Goal: Task Accomplishment & Management: Manage account settings

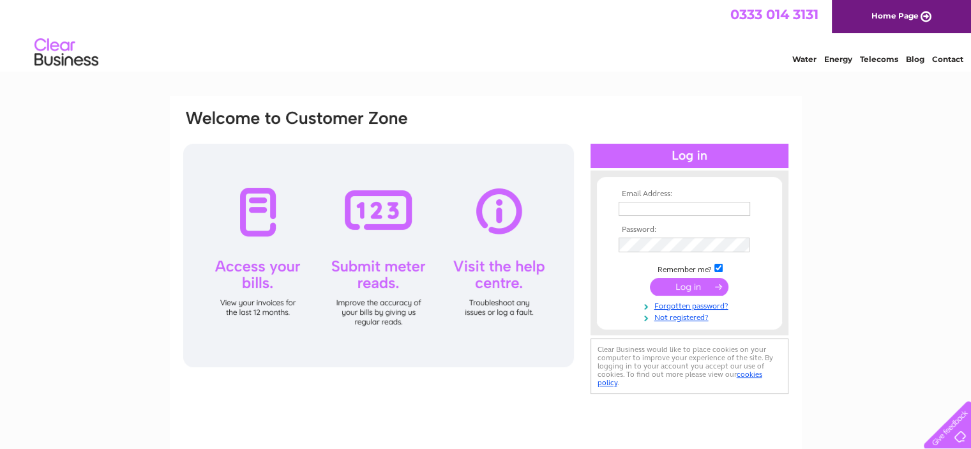
type input "[EMAIL_ADDRESS][DOMAIN_NAME]"
click at [693, 290] on input "submit" at bounding box center [689, 287] width 79 height 18
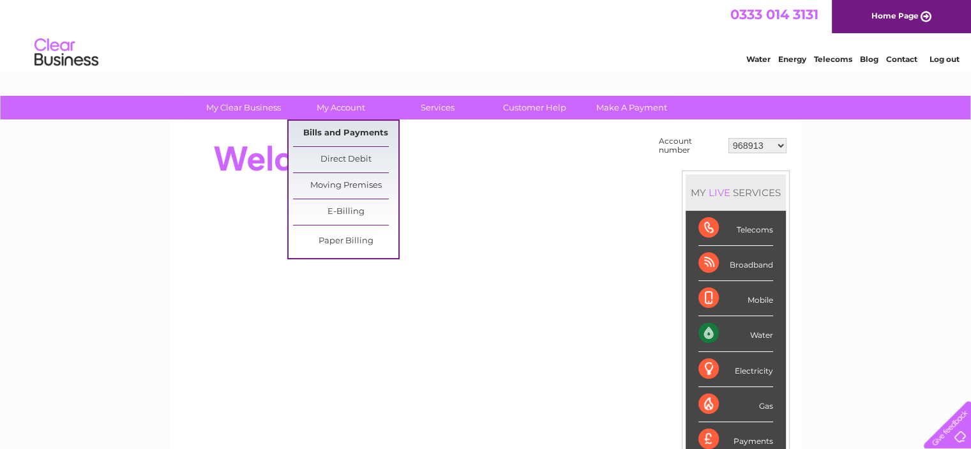
click at [322, 132] on link "Bills and Payments" at bounding box center [345, 134] width 105 height 26
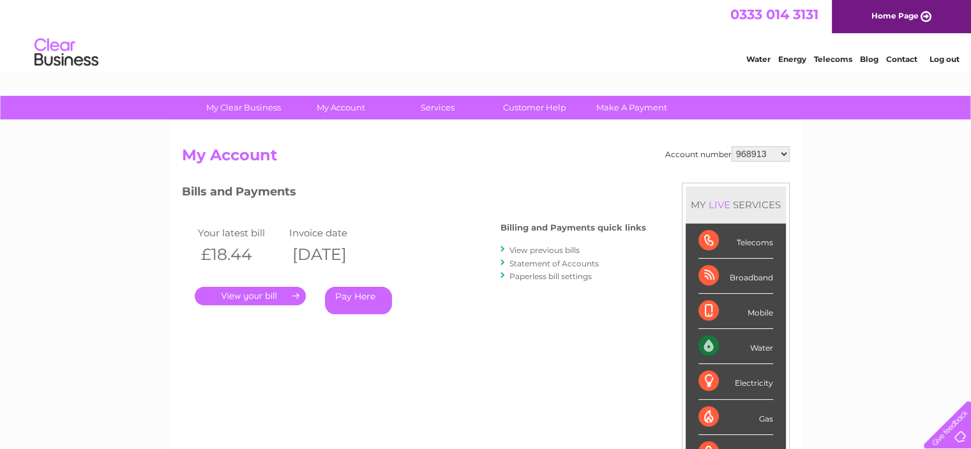
click at [260, 298] on link "." at bounding box center [250, 296] width 111 height 19
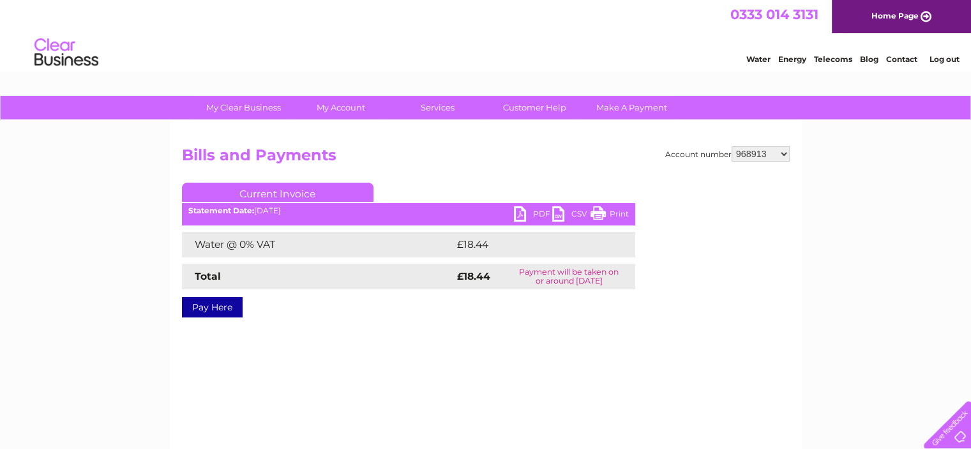
click at [535, 213] on link "PDF" at bounding box center [533, 215] width 38 height 19
